Goal: Task Accomplishment & Management: Manage account settings

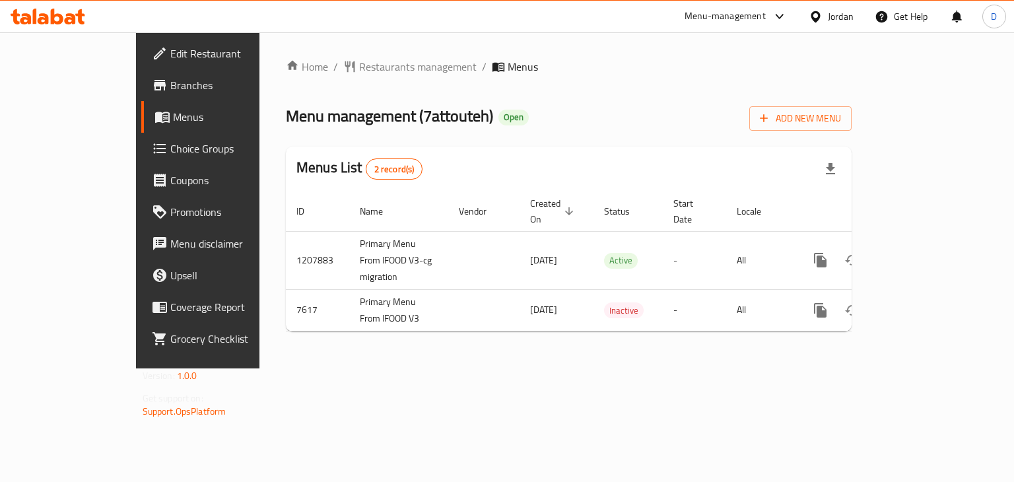
click at [845, 7] on div "Jordan" at bounding box center [831, 17] width 66 height 32
click at [817, 6] on div "Jordan" at bounding box center [831, 17] width 66 height 32
click at [818, 12] on icon at bounding box center [816, 17] width 14 height 14
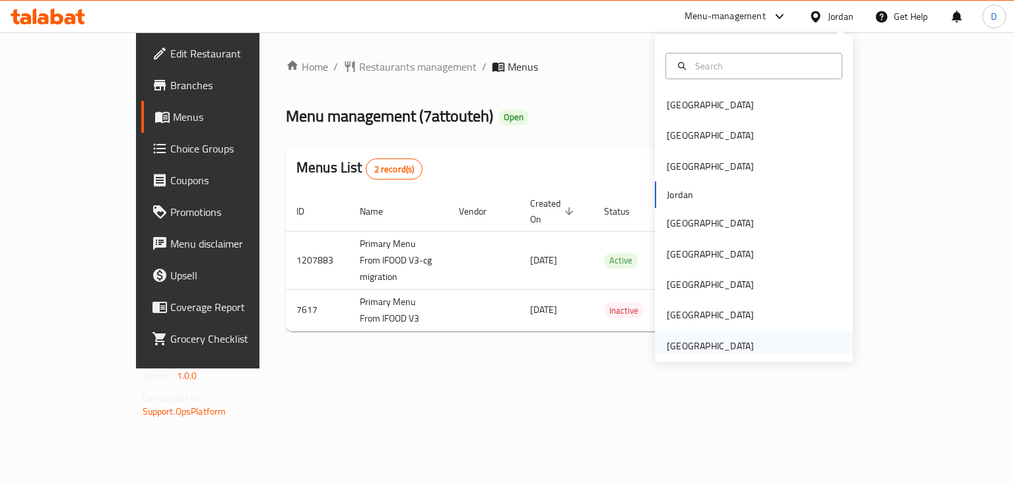
click at [671, 340] on div "[GEOGRAPHIC_DATA]" at bounding box center [710, 346] width 87 height 15
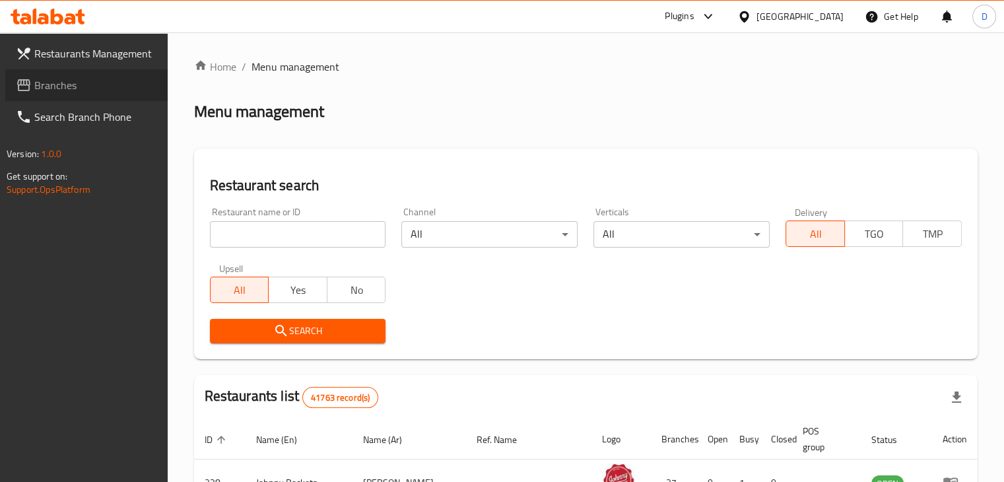
click at [40, 93] on span "Branches" at bounding box center [95, 85] width 123 height 16
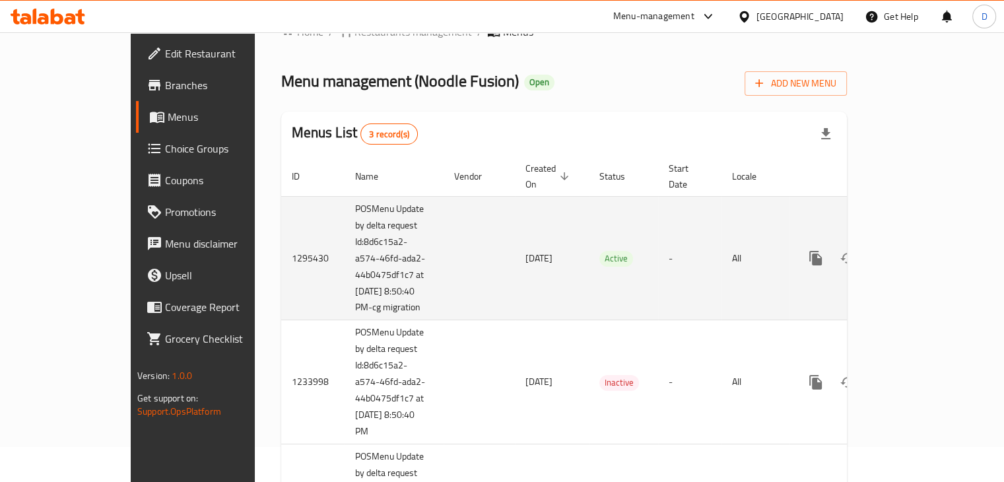
scroll to position [66, 0]
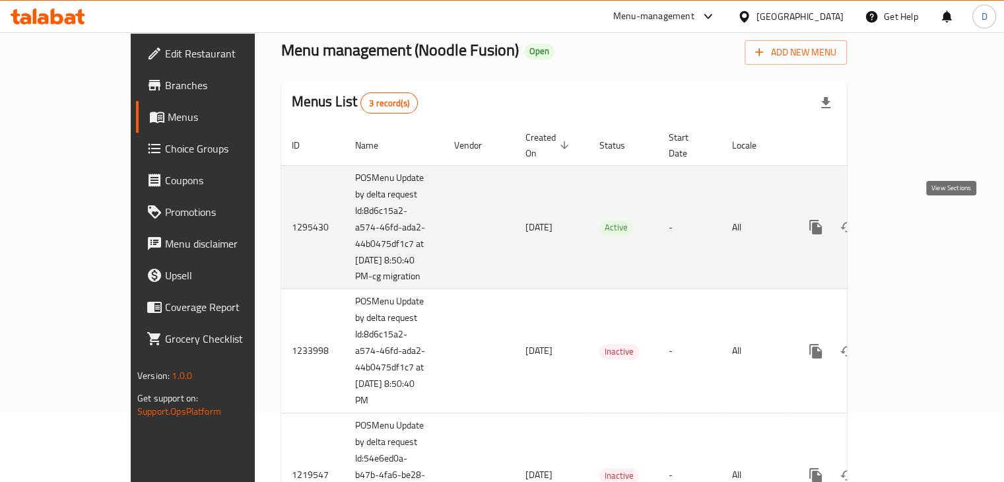
click at [917, 221] on icon "enhanced table" at bounding box center [911, 227] width 12 height 12
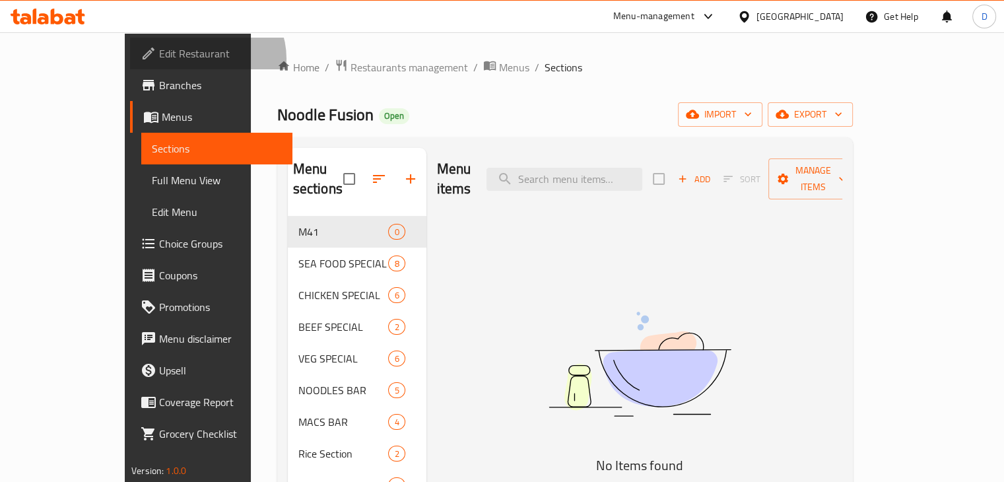
click at [159, 59] on span "Edit Restaurant" at bounding box center [220, 54] width 123 height 16
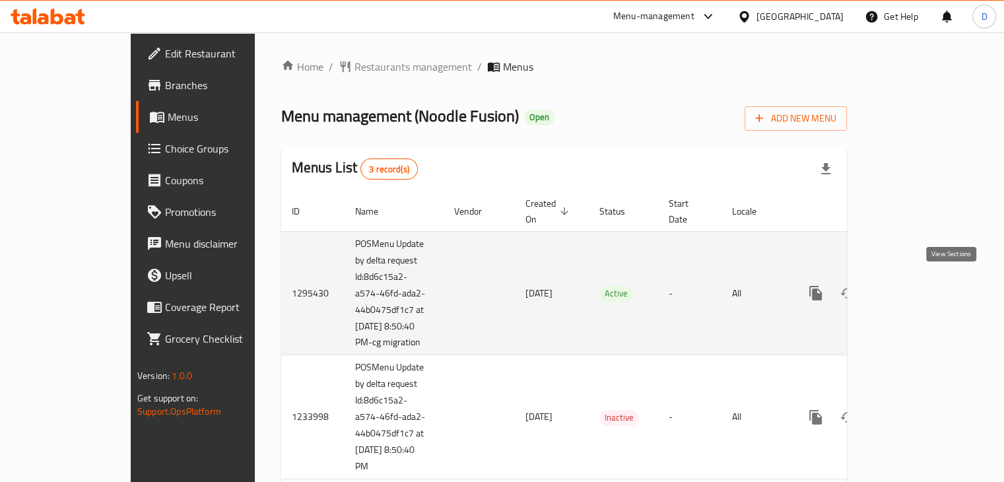
click at [927, 288] on link "enhanced table" at bounding box center [911, 293] width 32 height 32
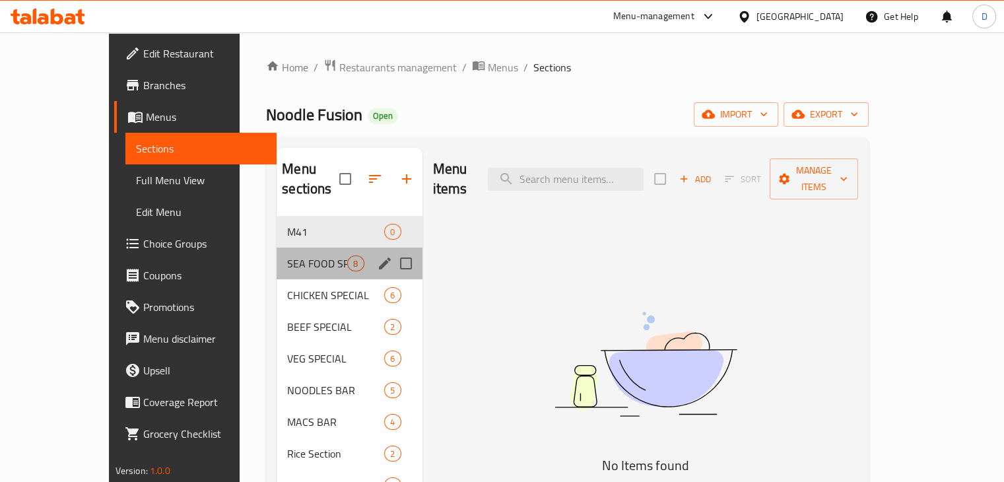
click at [277, 248] on div "SEA FOOD SPECIAL 8" at bounding box center [349, 264] width 145 height 32
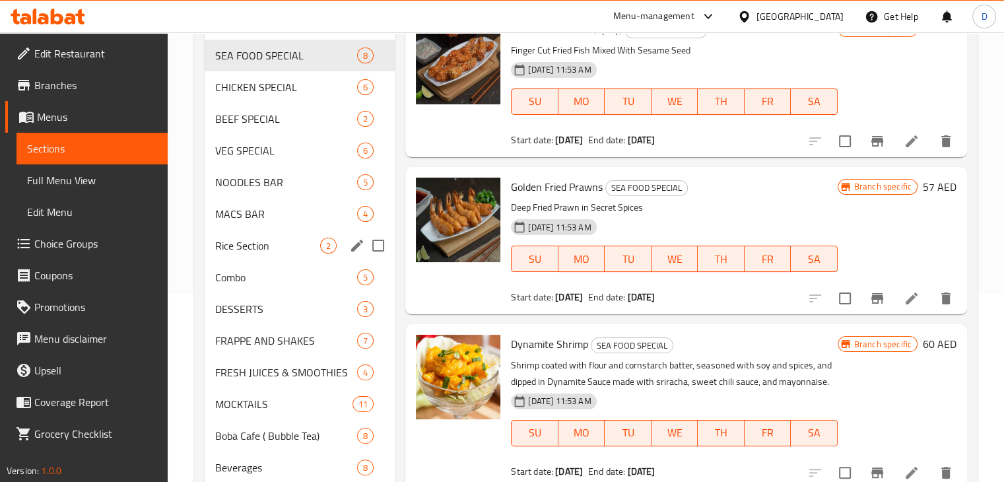
scroll to position [166, 0]
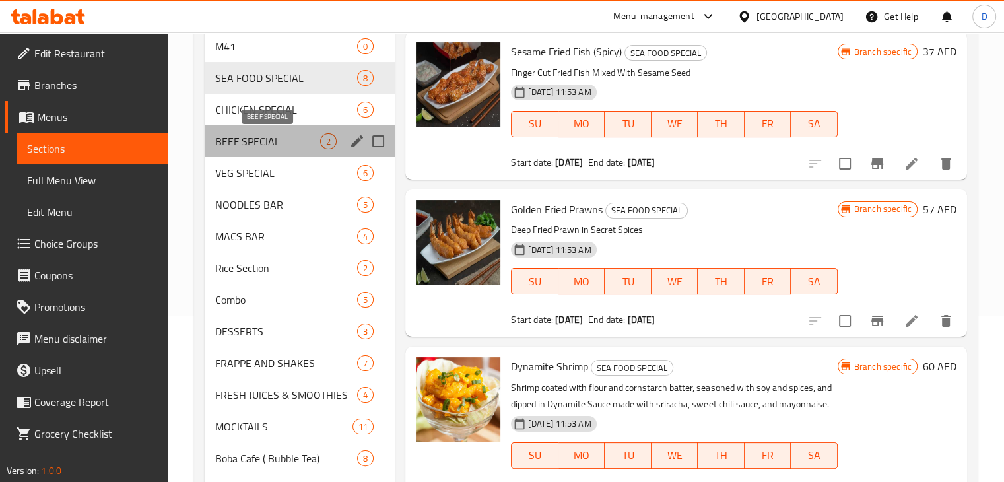
click at [265, 148] on span "BEEF SPECIAL" at bounding box center [268, 141] width 106 height 16
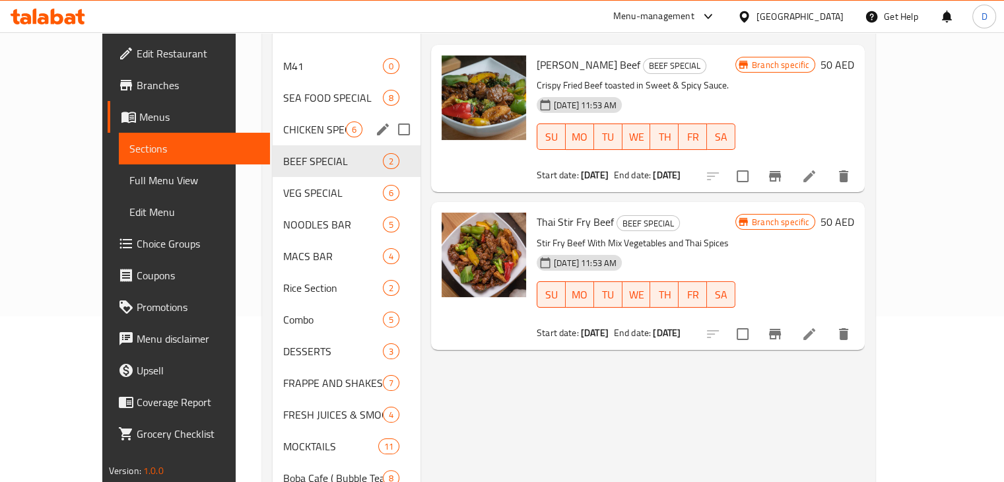
click at [273, 119] on div "CHICKEN SPECIAL 6" at bounding box center [347, 130] width 148 height 32
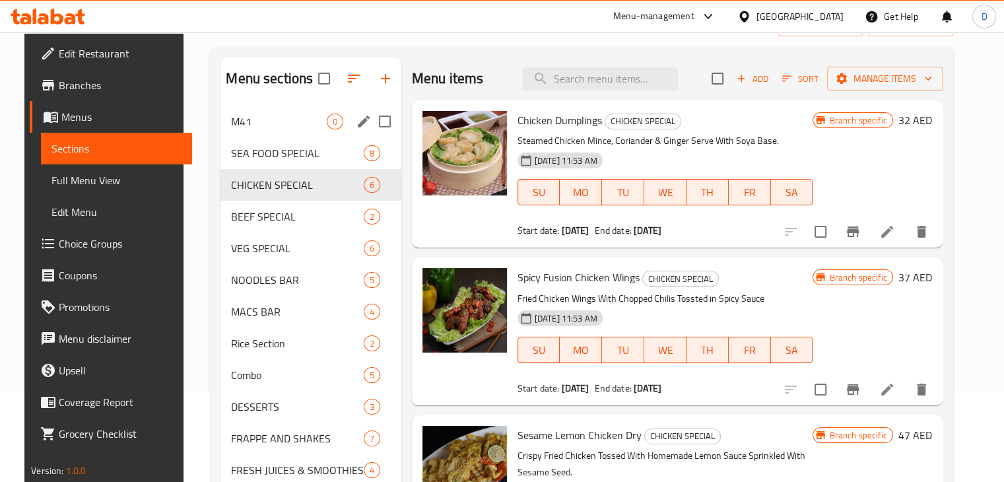
scroll to position [34, 0]
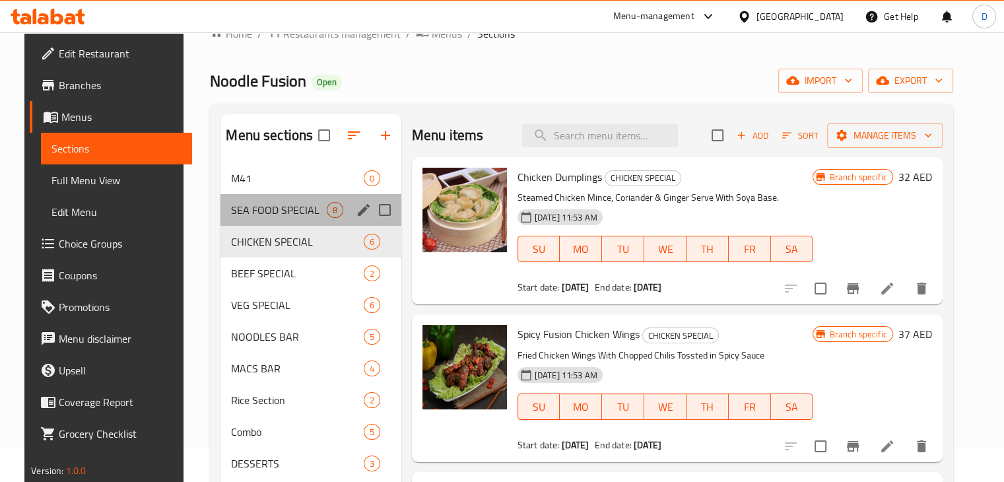
click at [265, 197] on div "SEA FOOD SPECIAL 8" at bounding box center [310, 210] width 180 height 32
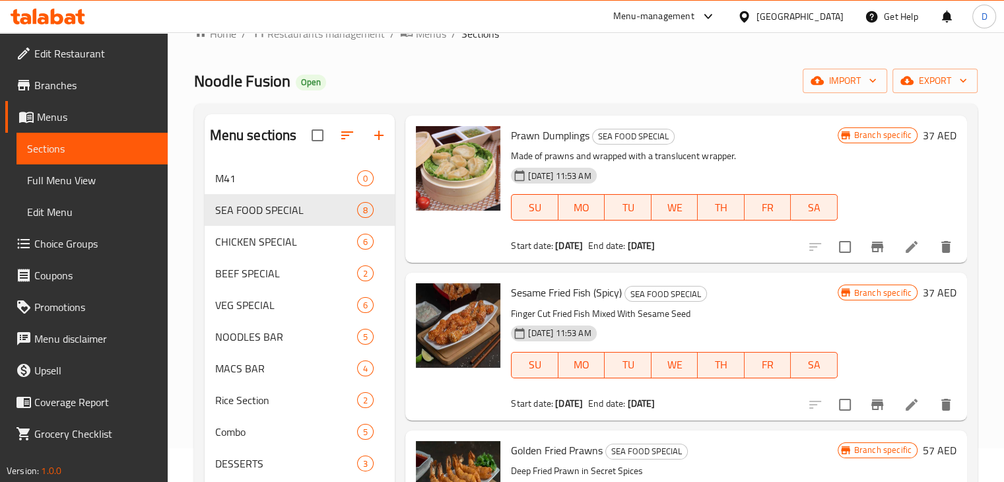
scroll to position [665, 0]
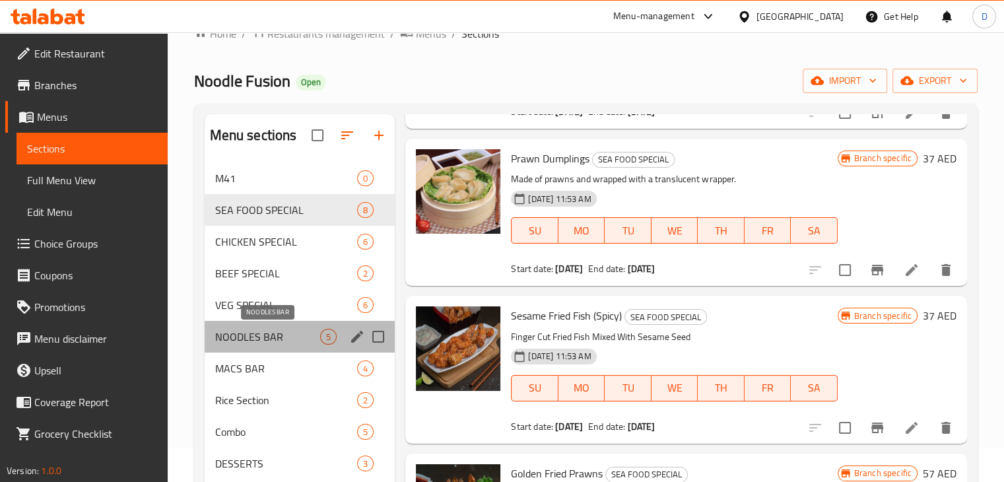
click at [275, 339] on span "NOODLES BAR" at bounding box center [268, 337] width 106 height 16
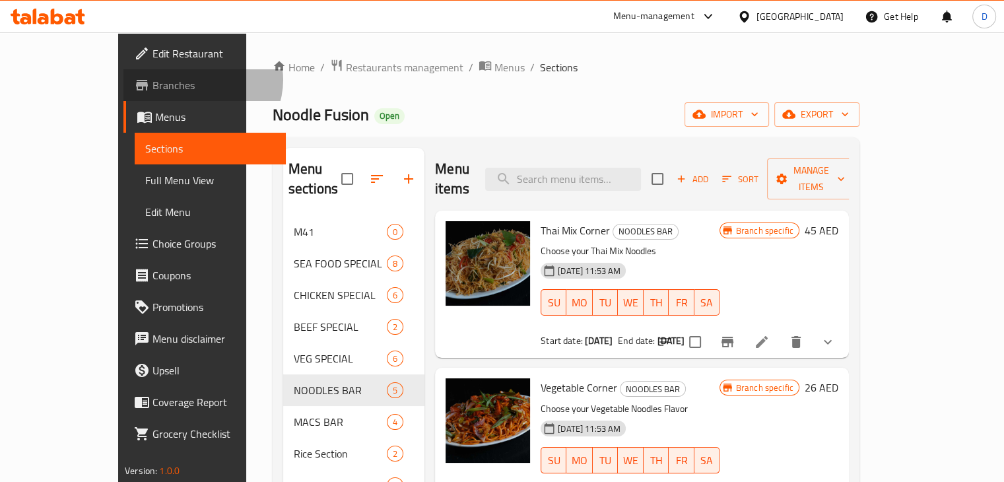
click at [152, 80] on span "Branches" at bounding box center [213, 85] width 123 height 16
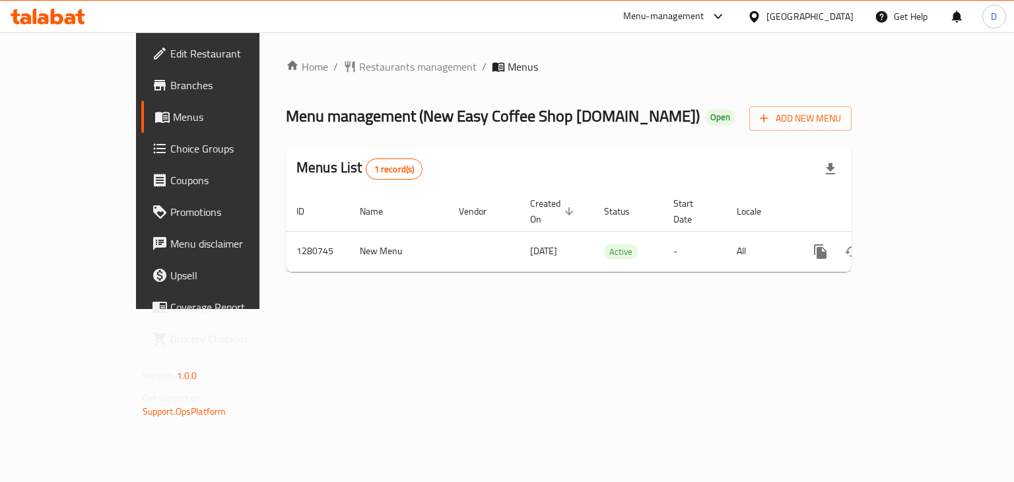
click at [170, 53] on span "Edit Restaurant" at bounding box center [232, 54] width 125 height 16
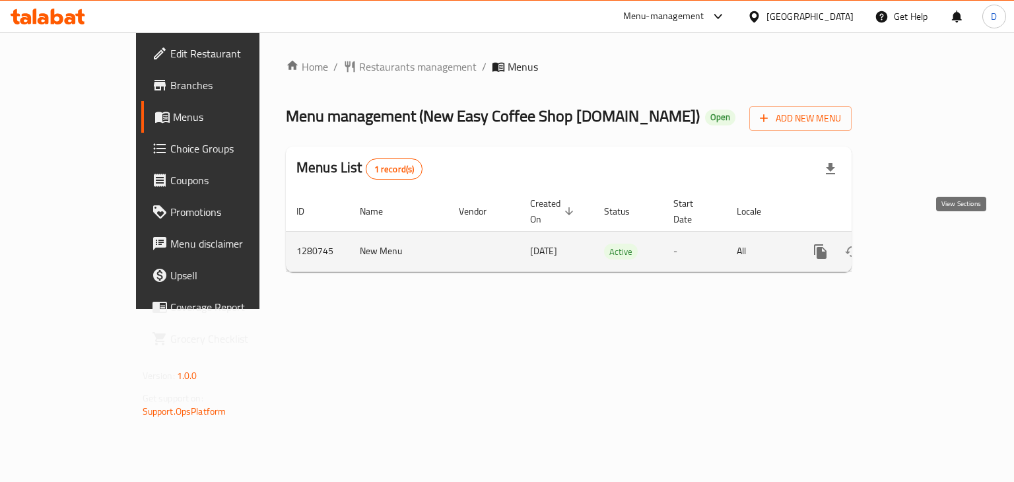
click at [931, 236] on link "enhanced table" at bounding box center [916, 252] width 32 height 32
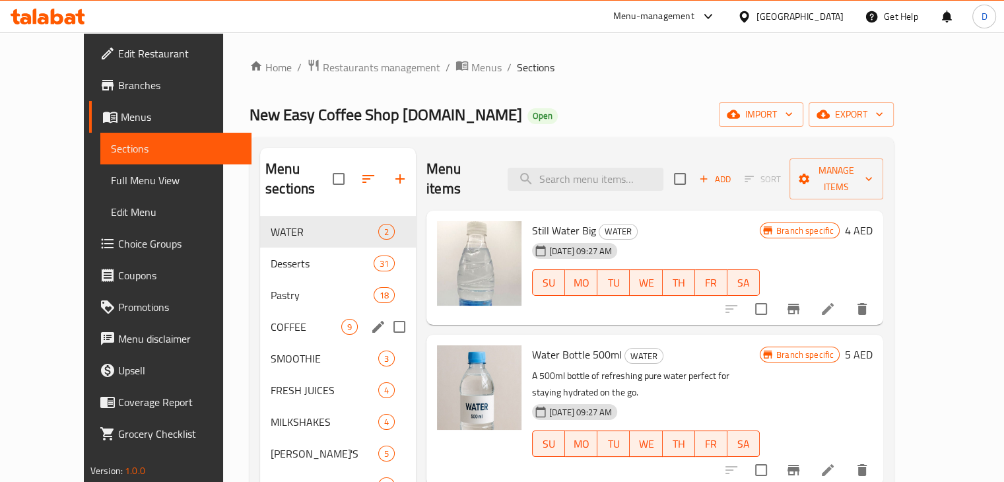
click at [281, 311] on div "COFFEE 9" at bounding box center [338, 327] width 156 height 32
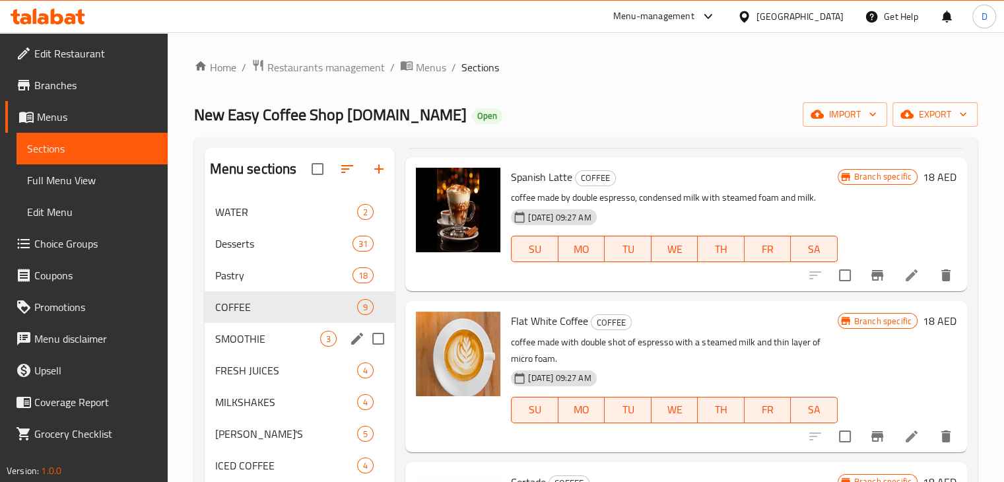
scroll to position [66, 0]
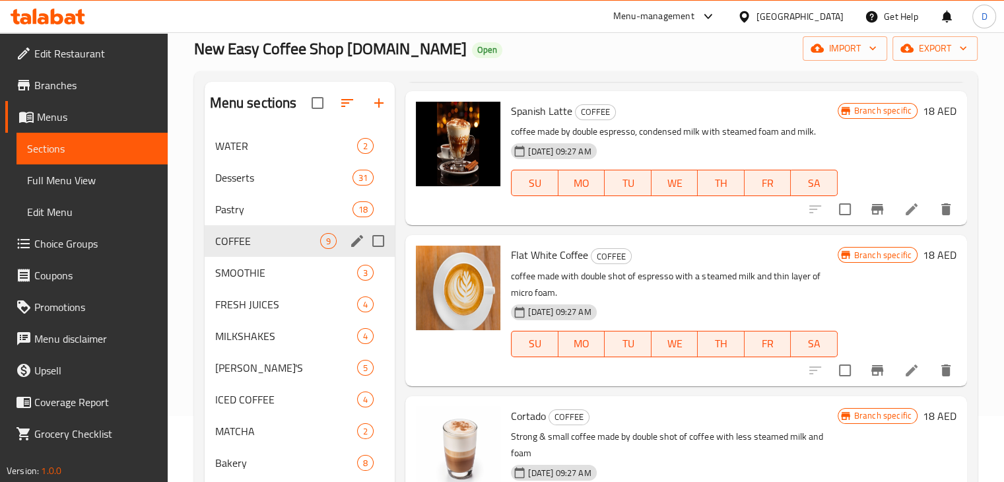
click at [279, 250] on div "COFFEE 9" at bounding box center [300, 241] width 191 height 32
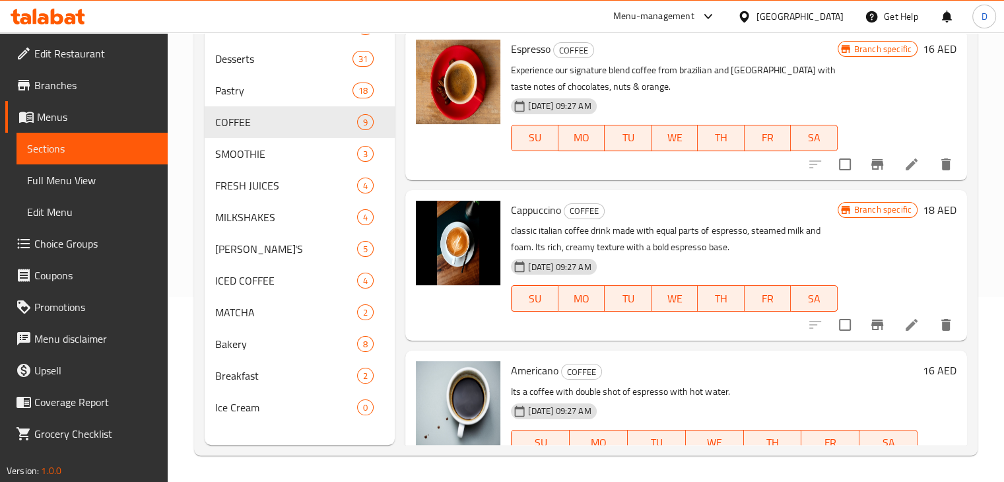
scroll to position [156, 0]
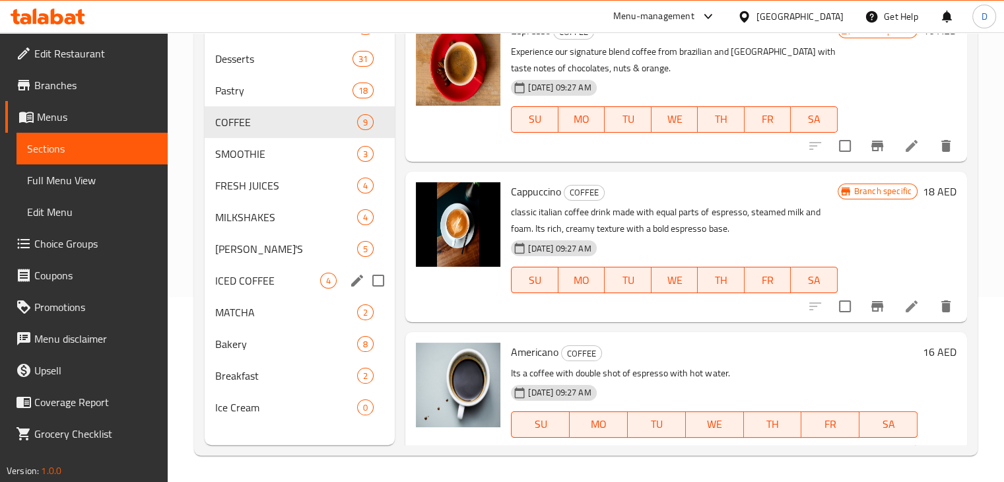
click at [302, 270] on div "ICED COFFEE 4" at bounding box center [300, 281] width 191 height 32
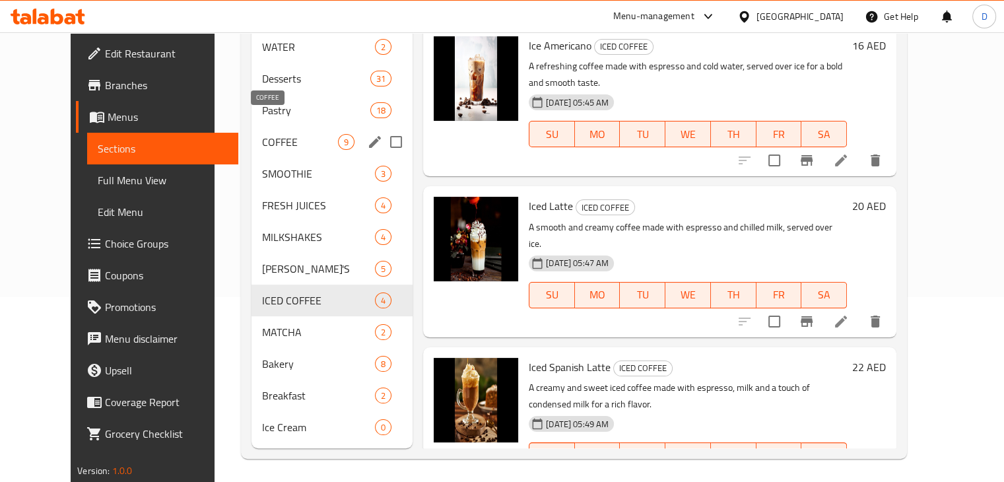
click at [297, 134] on span "COFFEE" at bounding box center [300, 142] width 76 height 16
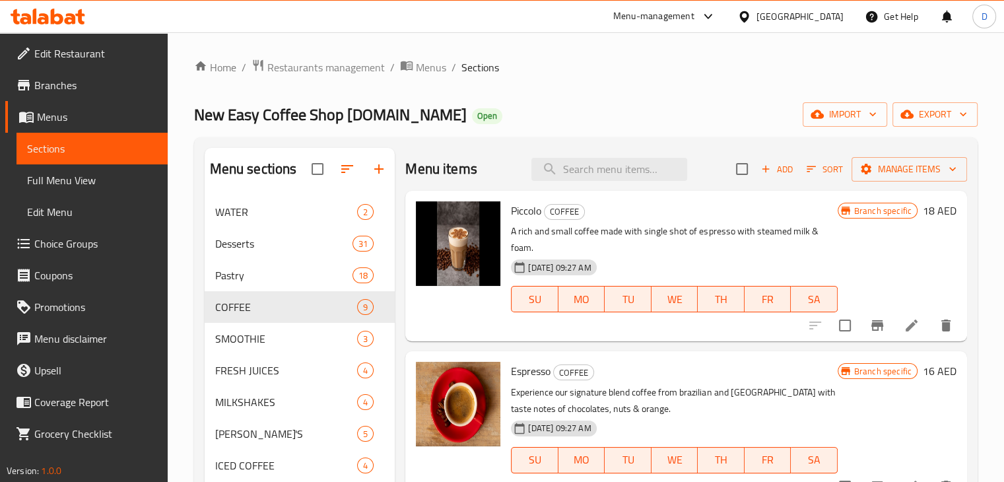
click at [50, 51] on span "Edit Restaurant" at bounding box center [95, 54] width 123 height 16
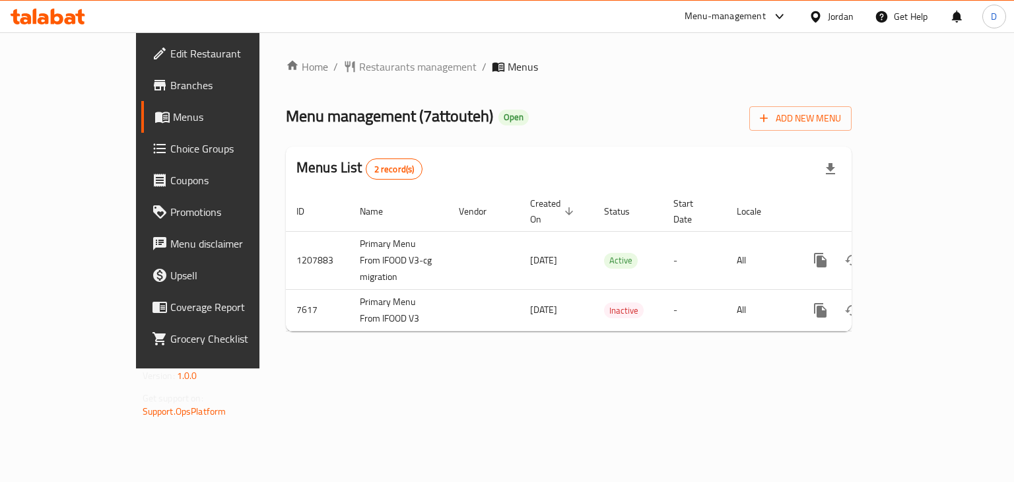
click at [848, 3] on div "Jordan" at bounding box center [831, 17] width 66 height 32
click at [845, 7] on div "Jordan" at bounding box center [831, 17] width 66 height 32
click at [835, 22] on div "Jordan" at bounding box center [841, 16] width 26 height 15
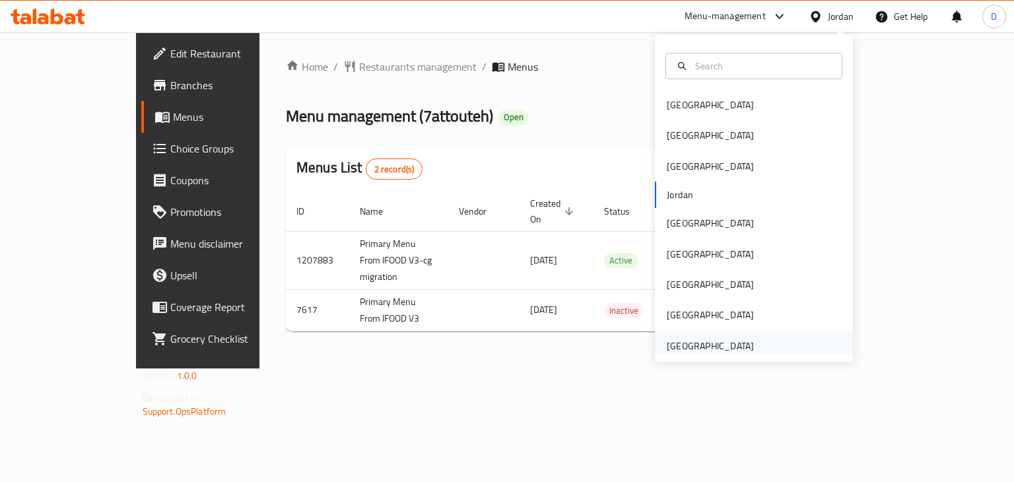
click at [668, 351] on div "[GEOGRAPHIC_DATA]" at bounding box center [710, 346] width 87 height 15
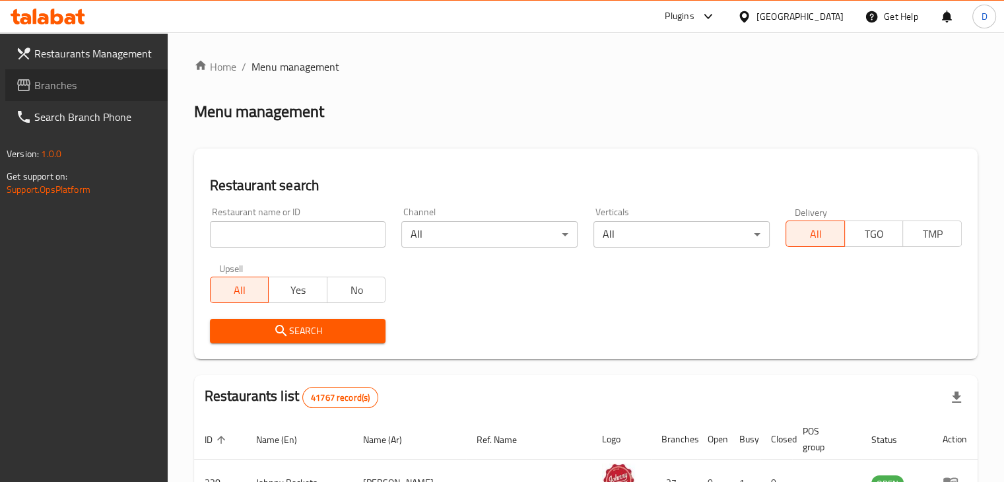
click at [25, 97] on link "Branches" at bounding box center [86, 85] width 162 height 32
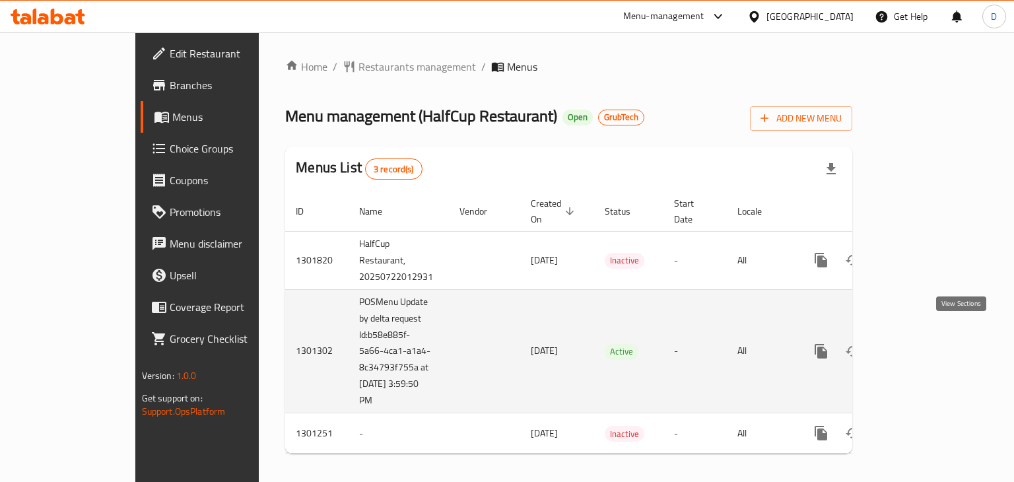
click at [932, 335] on link "enhanced table" at bounding box center [916, 351] width 32 height 32
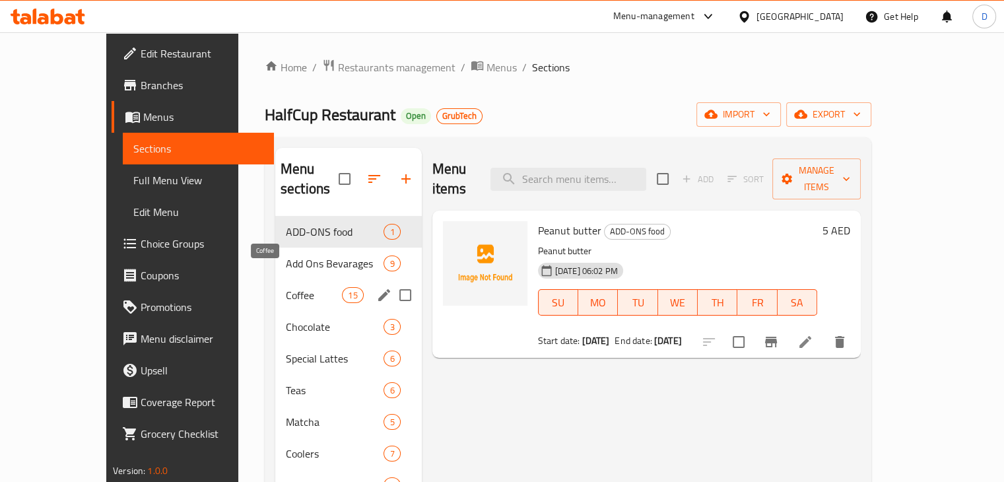
click at [286, 287] on span "Coffee" at bounding box center [314, 295] width 56 height 16
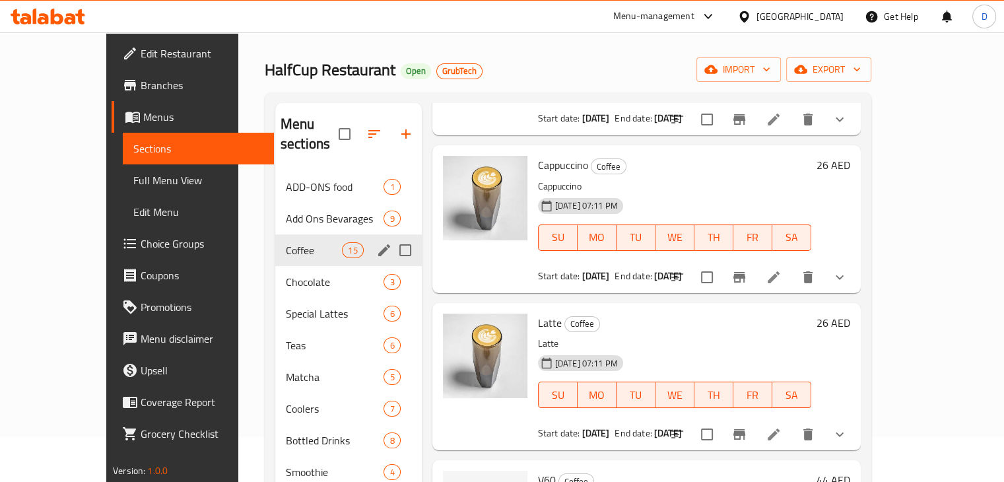
scroll to position [66, 0]
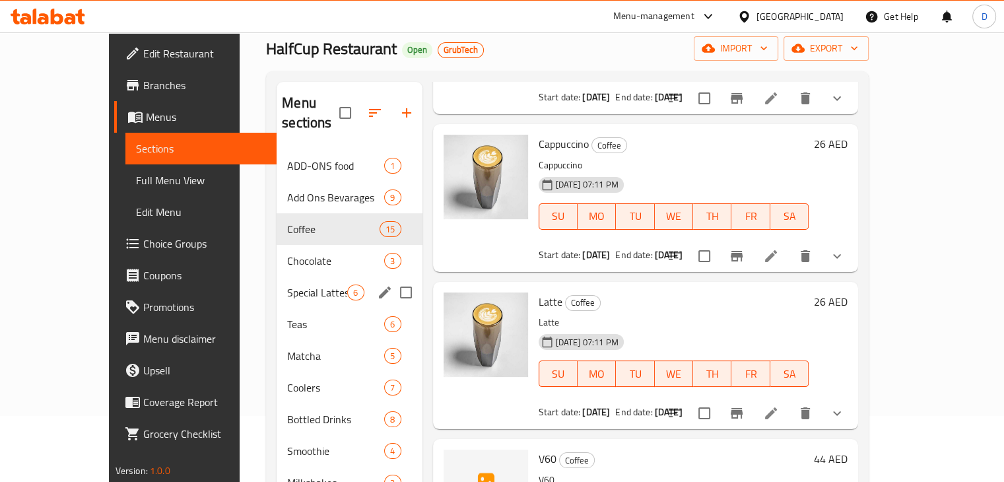
click at [277, 286] on div "Special Lattes 6" at bounding box center [349, 293] width 145 height 32
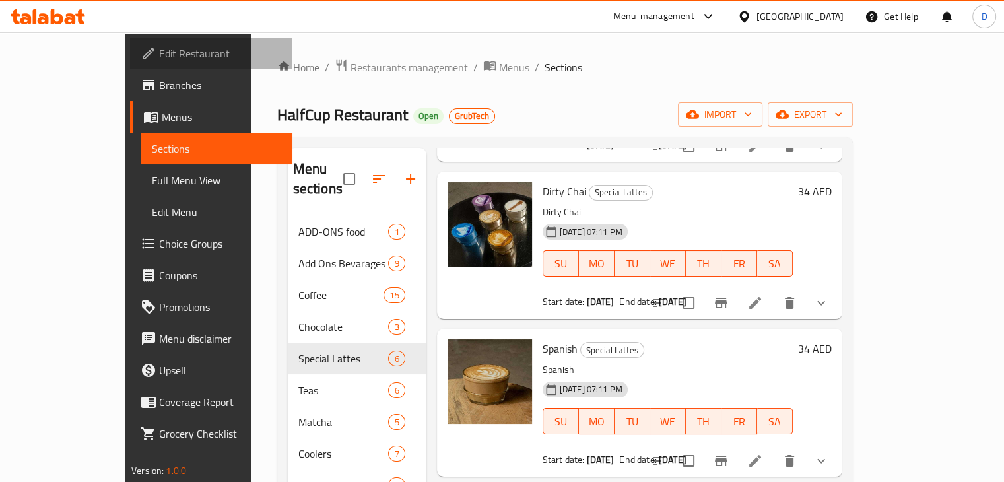
click at [130, 63] on link "Edit Restaurant" at bounding box center [211, 54] width 162 height 32
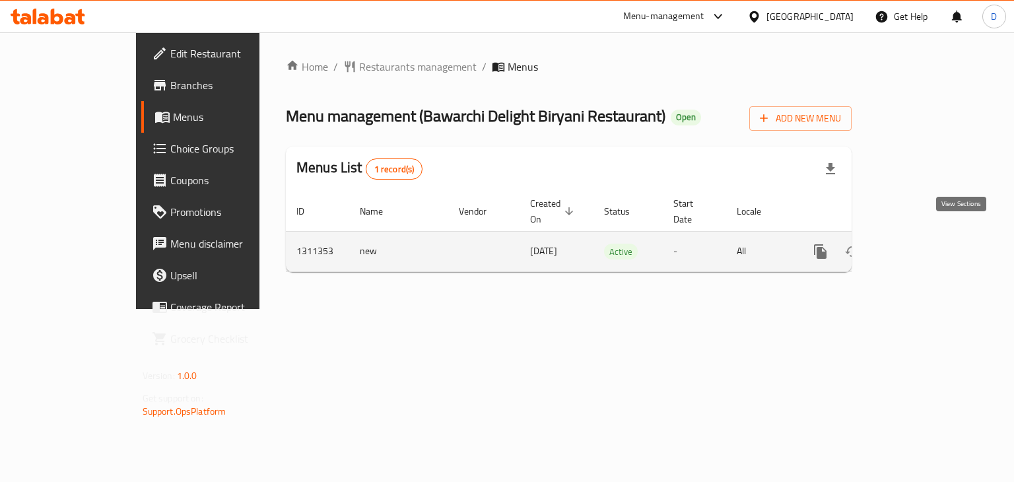
click at [931, 236] on link "enhanced table" at bounding box center [916, 252] width 32 height 32
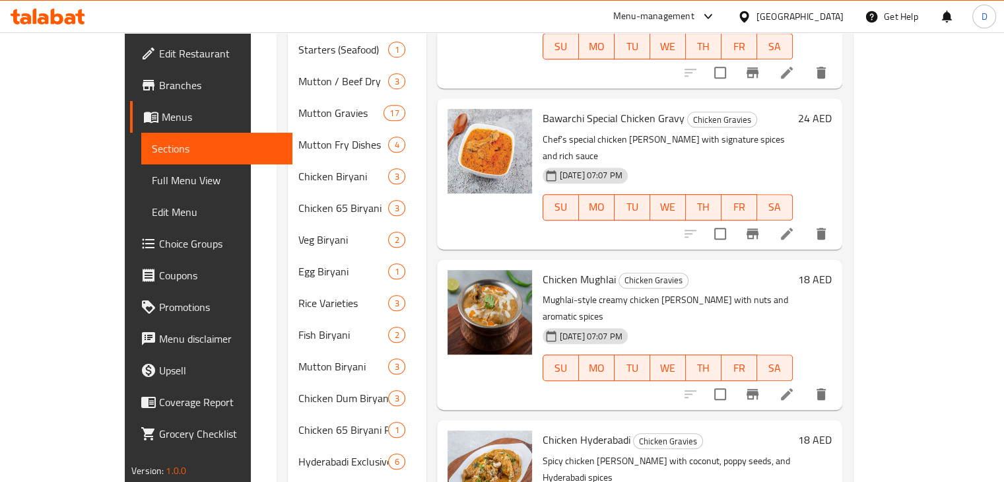
scroll to position [575, 0]
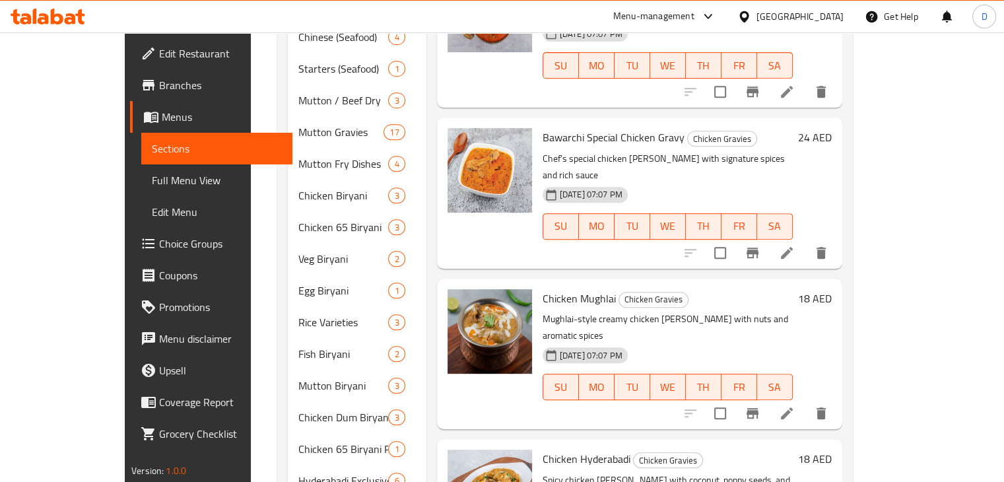
click at [159, 61] on span "Edit Restaurant" at bounding box center [220, 54] width 123 height 16
